Goal: Task Accomplishment & Management: Use online tool/utility

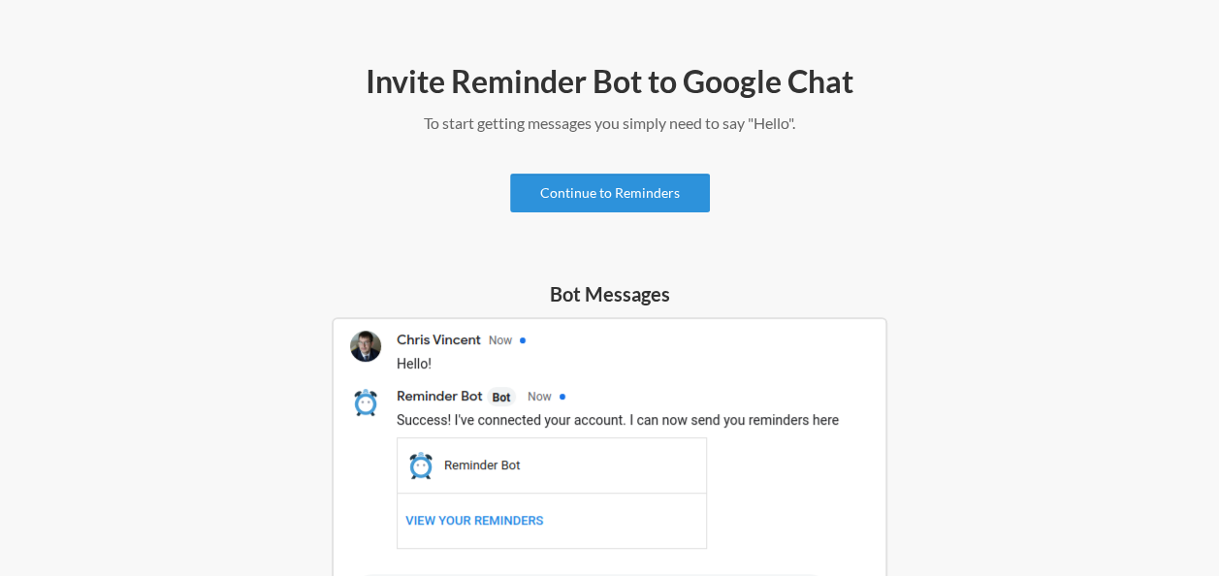
scroll to position [291, 0]
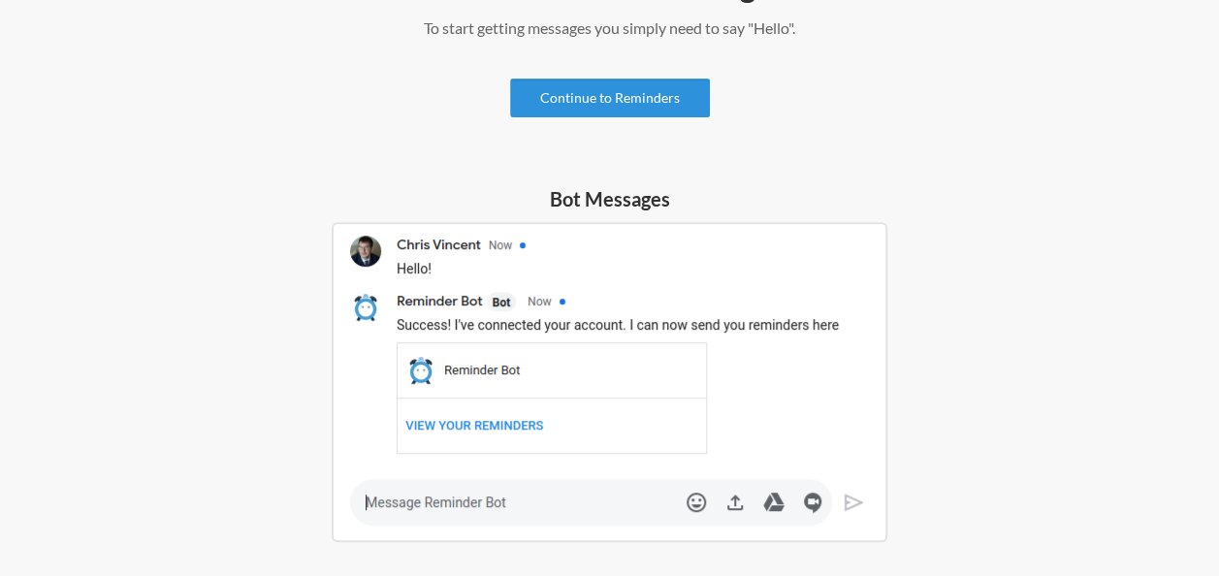
click at [632, 94] on link "Continue to Reminders" at bounding box center [610, 98] width 200 height 39
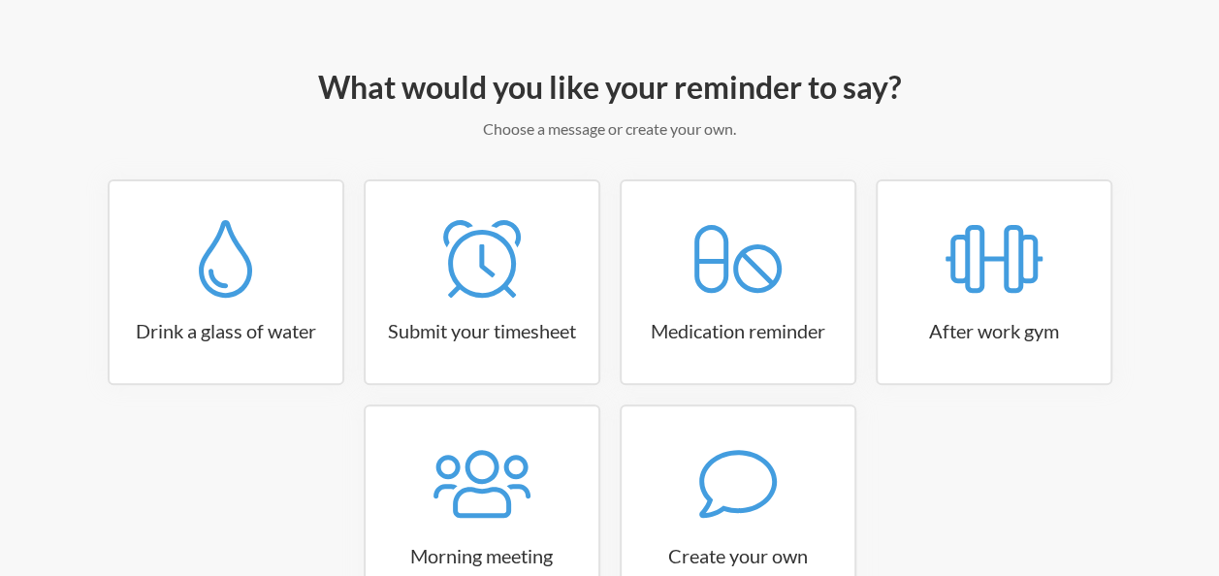
scroll to position [194, 0]
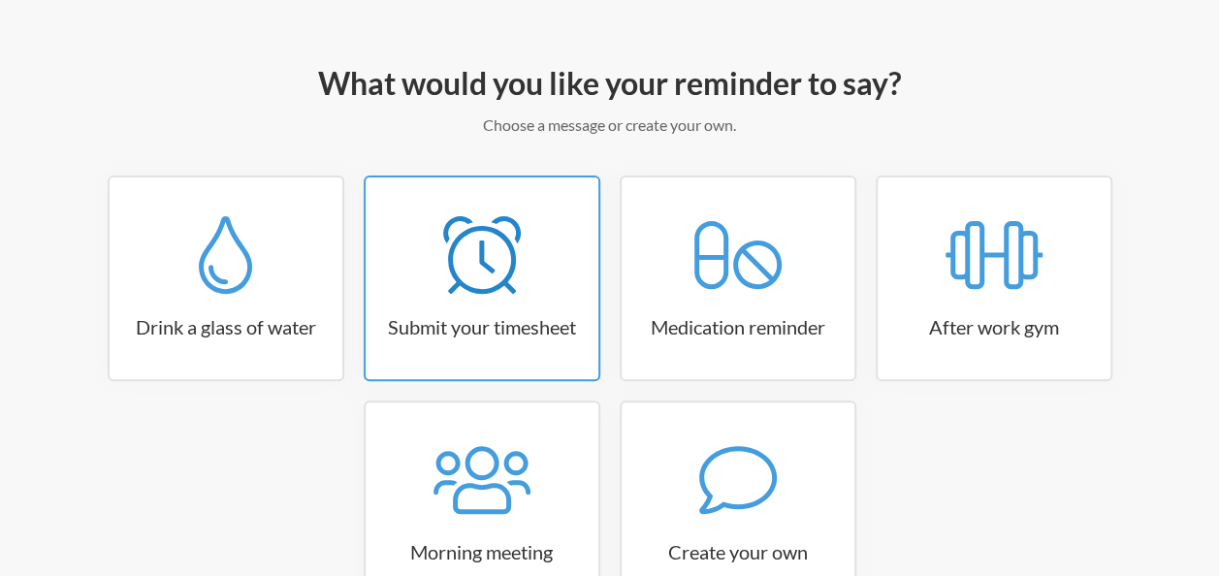
click at [498, 285] on icon at bounding box center [482, 255] width 78 height 78
select select "15:30:00"
select select "true"
select select "16:30:00"
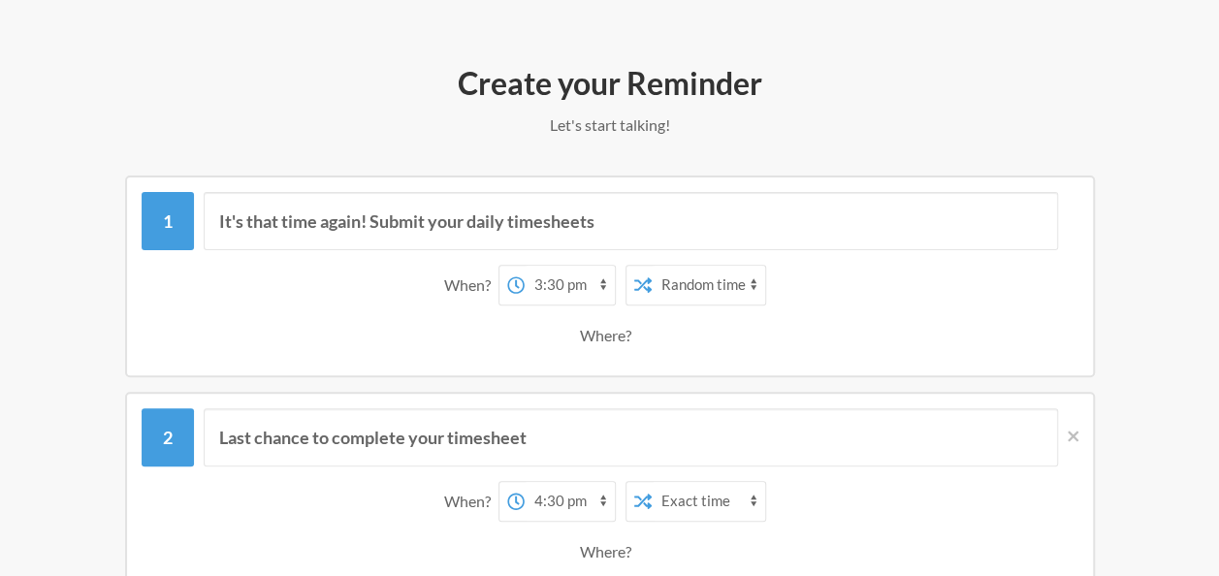
click at [599, 285] on select "12:00 am 12:15 am 12:30 am 12:45 am 1:00 am 1:15 am 1:30 am 1:45 am 2:00 am 2:1…" at bounding box center [570, 285] width 90 height 39
click at [698, 283] on select "Exact time Random time" at bounding box center [709, 285] width 114 height 39
click at [625, 336] on div "Where?" at bounding box center [609, 335] width 59 height 41
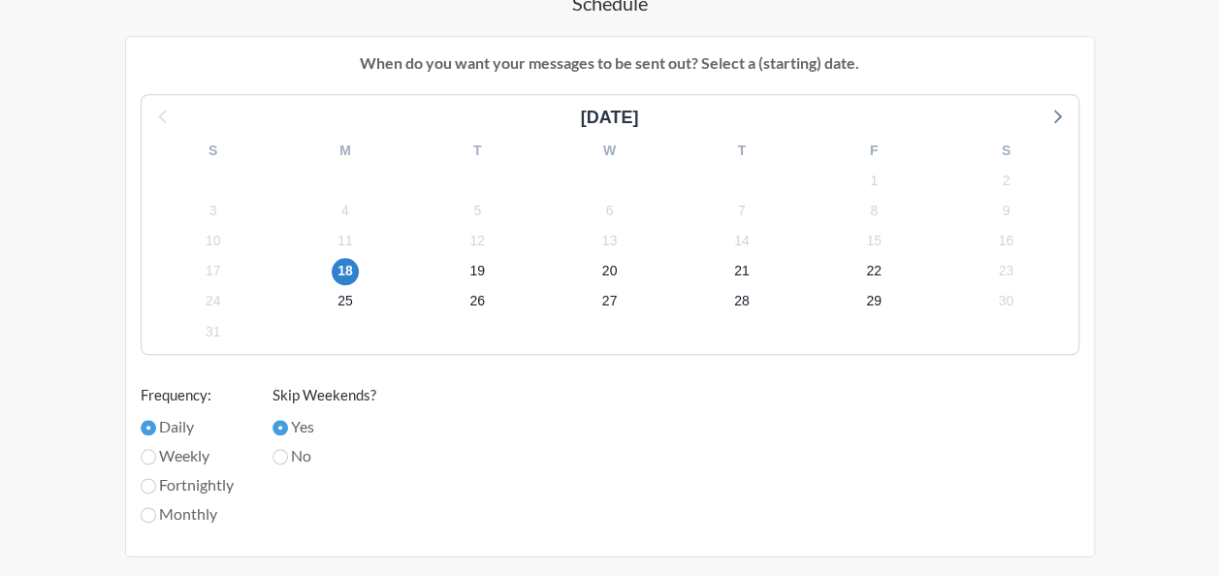
scroll to position [970, 0]
